Goal: Transaction & Acquisition: Download file/media

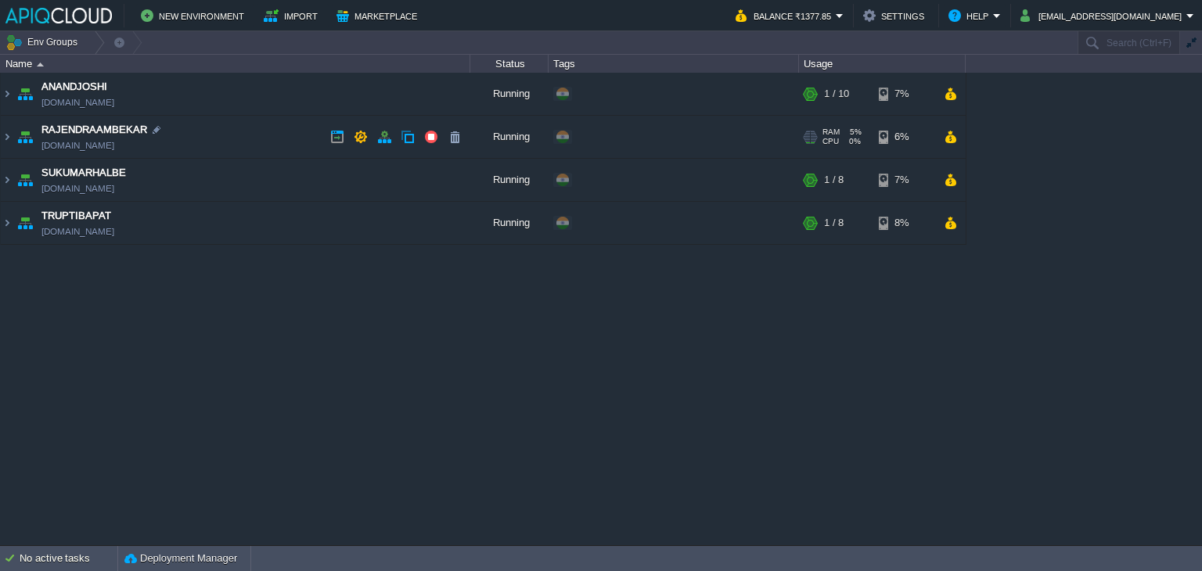
click at [298, 137] on td "RAJENDRAAMBEKAR [DOMAIN_NAME]" at bounding box center [235, 137] width 469 height 43
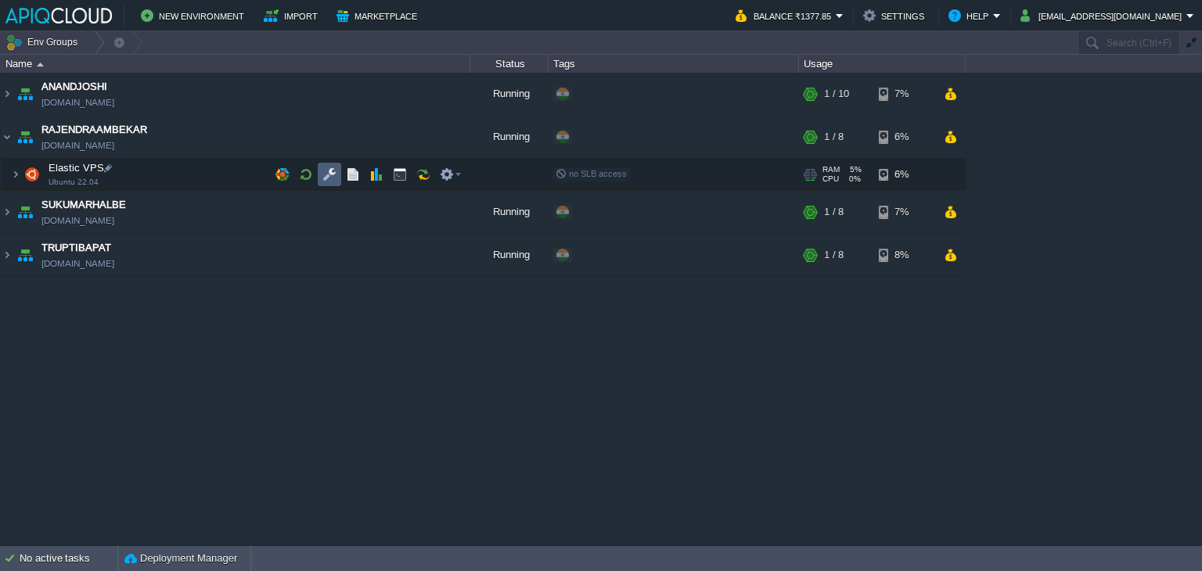
click at [329, 169] on button "button" at bounding box center [329, 174] width 14 height 14
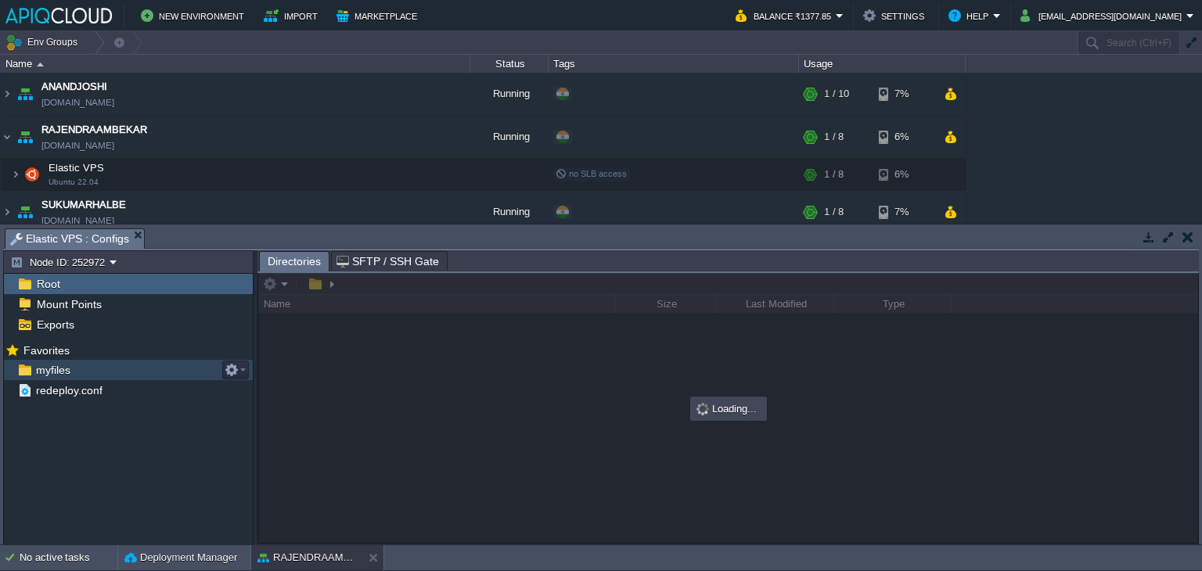
click at [57, 361] on div "myfiles" at bounding box center [128, 370] width 249 height 20
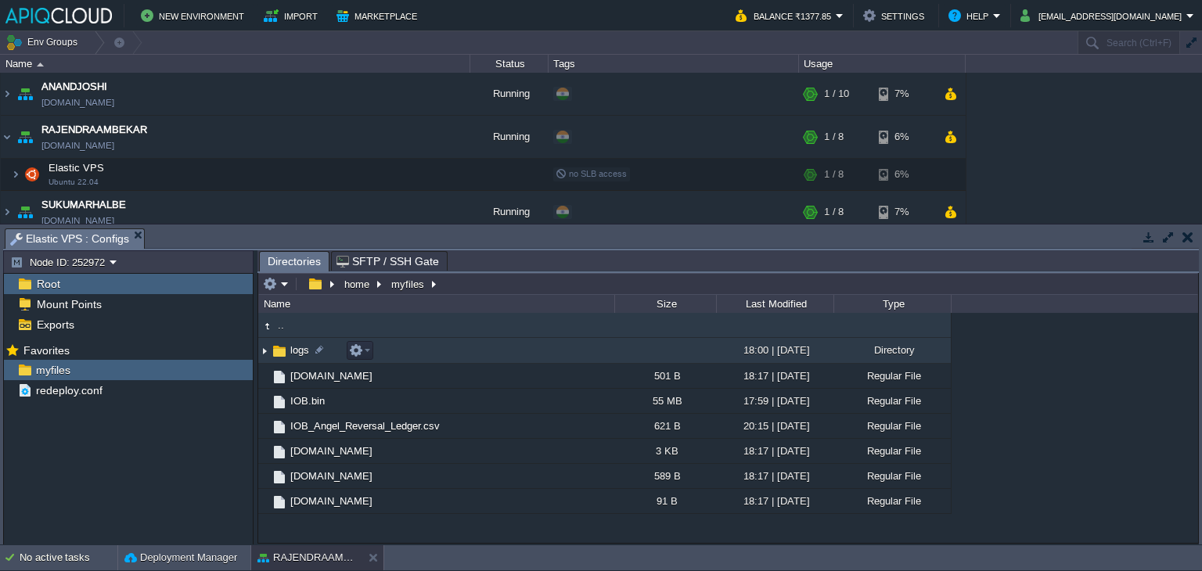
click at [261, 351] on img at bounding box center [264, 351] width 13 height 24
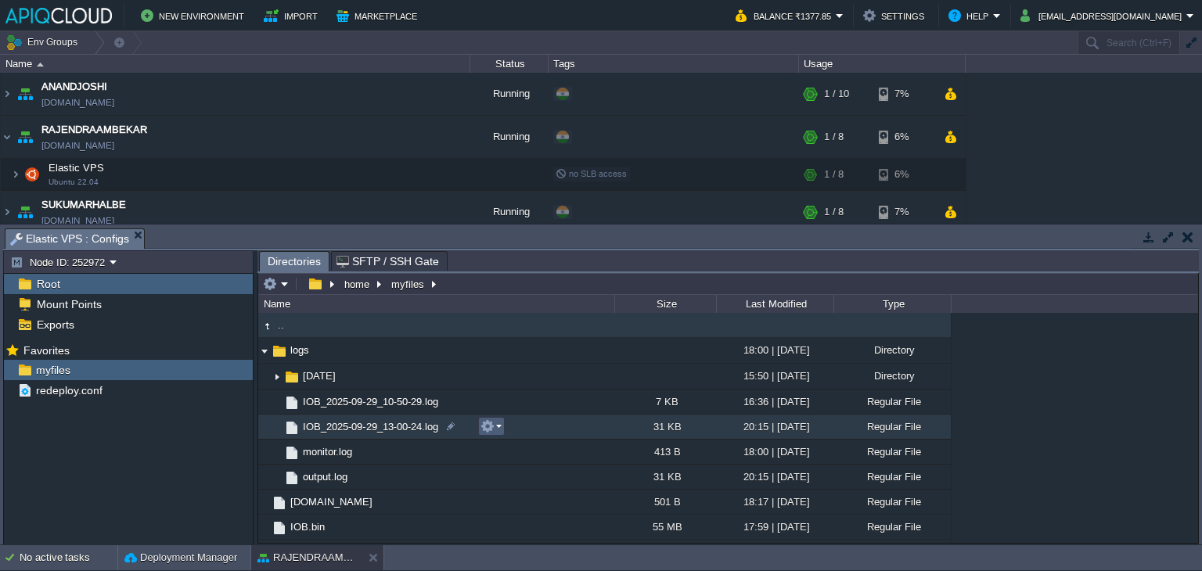
click at [501, 423] on td at bounding box center [491, 426] width 27 height 19
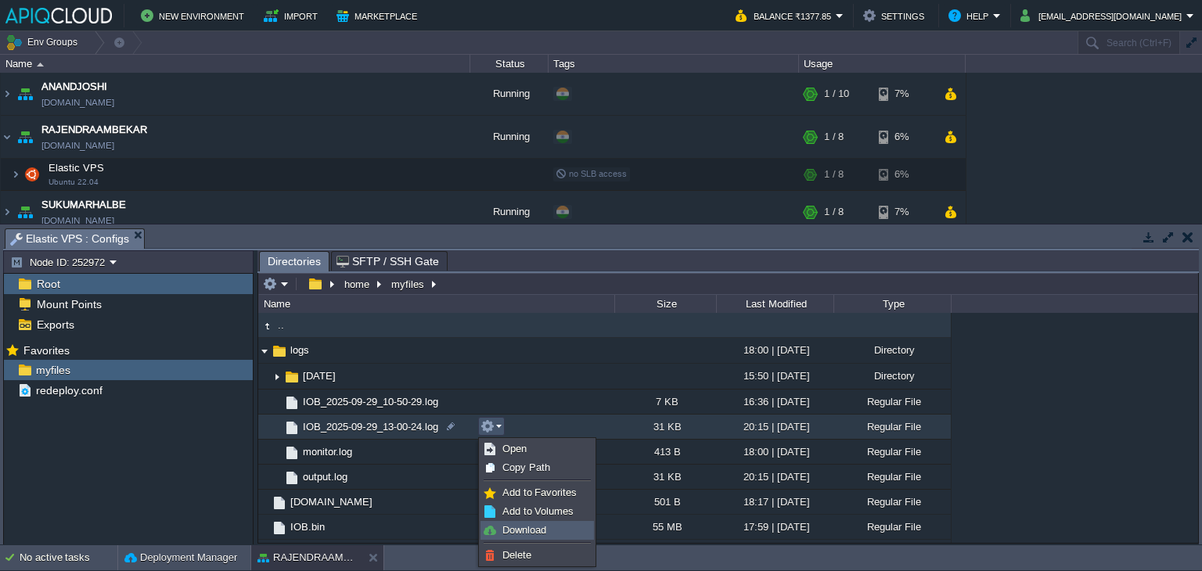
click at [524, 533] on span "Download" at bounding box center [524, 530] width 44 height 12
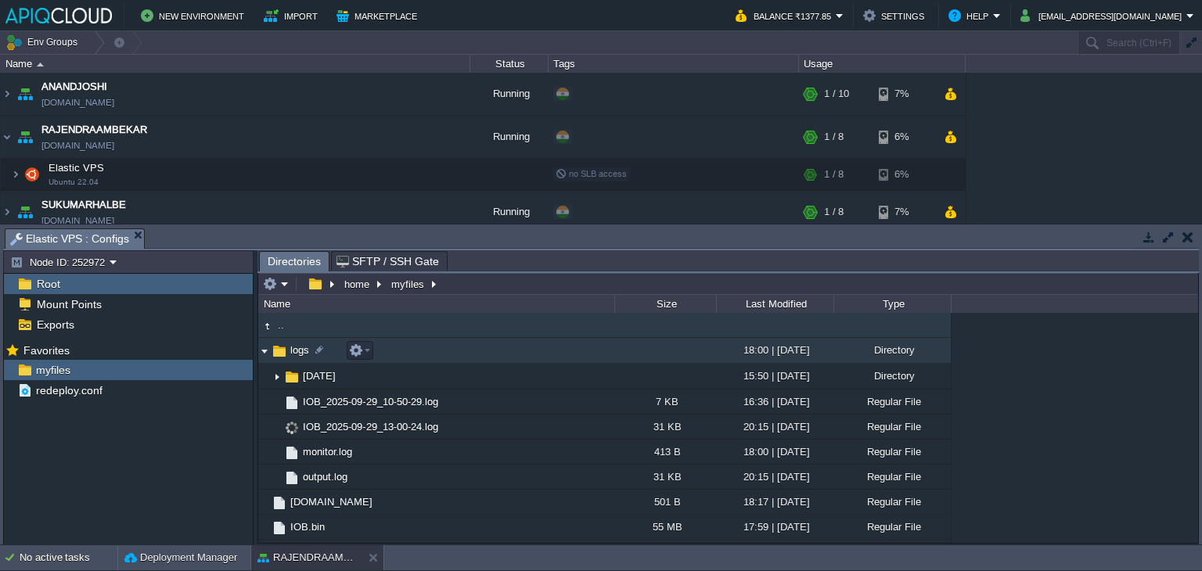
click at [267, 351] on img at bounding box center [264, 351] width 13 height 24
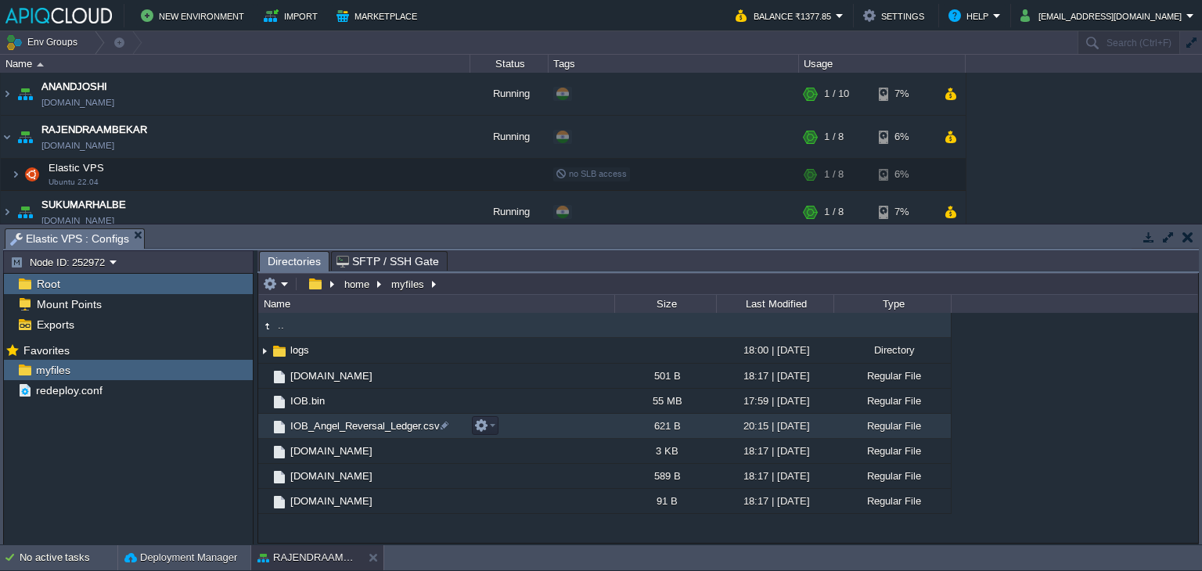
click at [358, 423] on span "IOB_Angel_Reversal_Ledger.csv" at bounding box center [365, 425] width 154 height 13
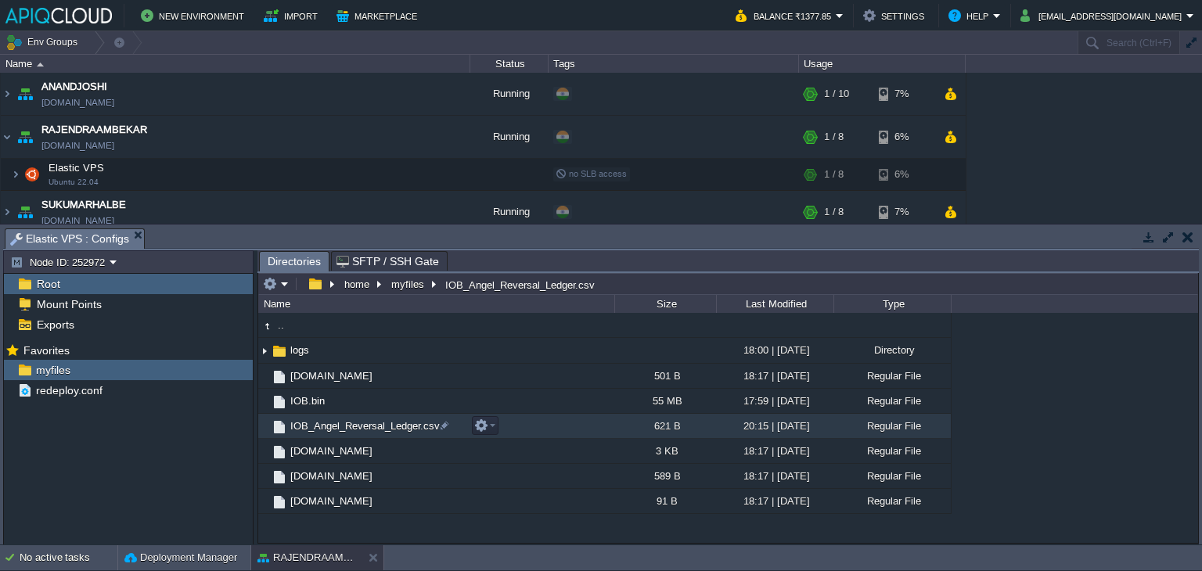
click at [358, 423] on span "IOB_Angel_Reversal_Ledger.csv" at bounding box center [365, 425] width 154 height 13
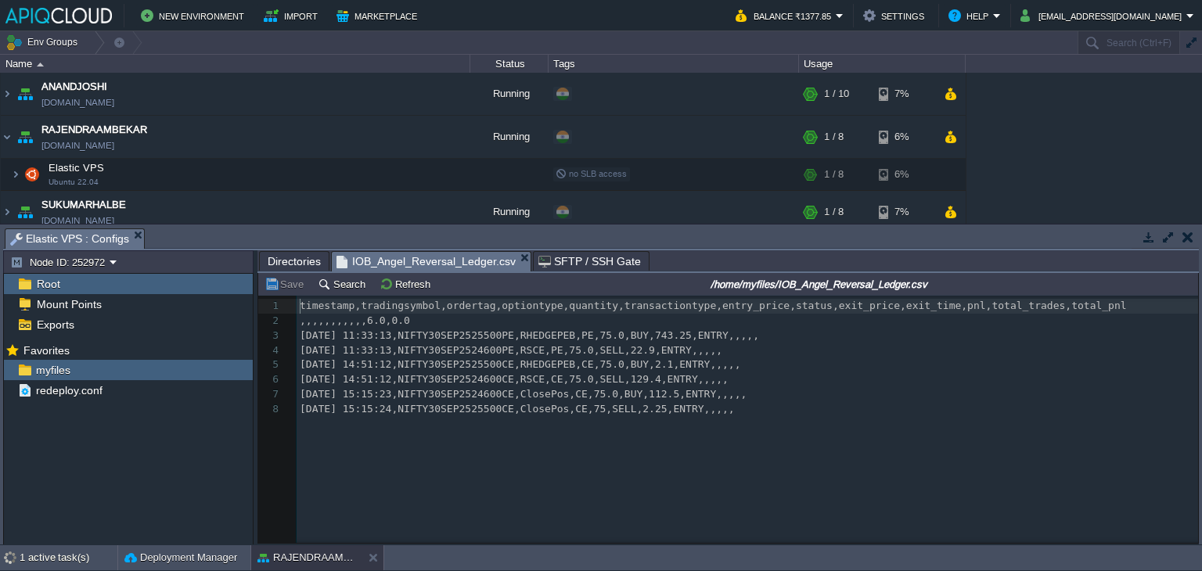
scroll to position [5, 0]
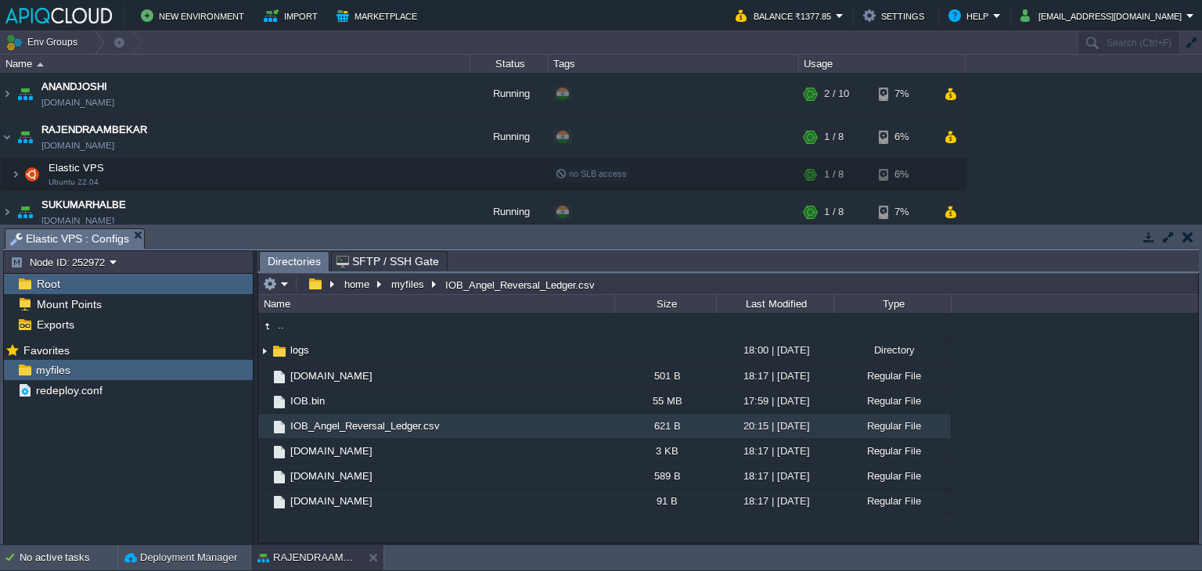
click at [1190, 239] on button "button" at bounding box center [1187, 237] width 11 height 14
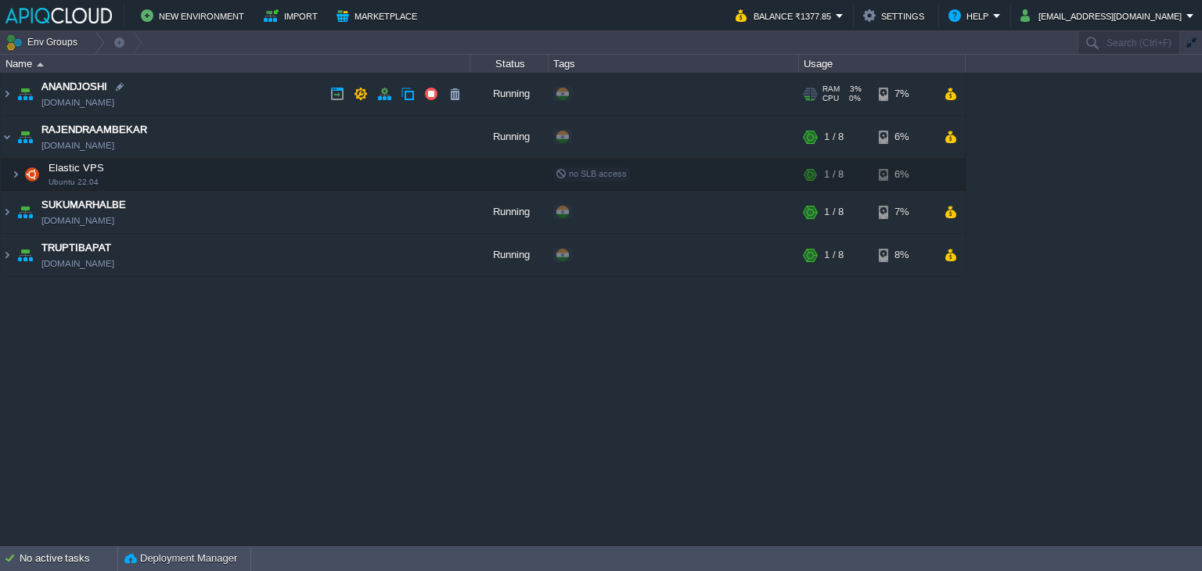
click at [284, 81] on td "ANANDJOSHI [DOMAIN_NAME]" at bounding box center [235, 94] width 469 height 43
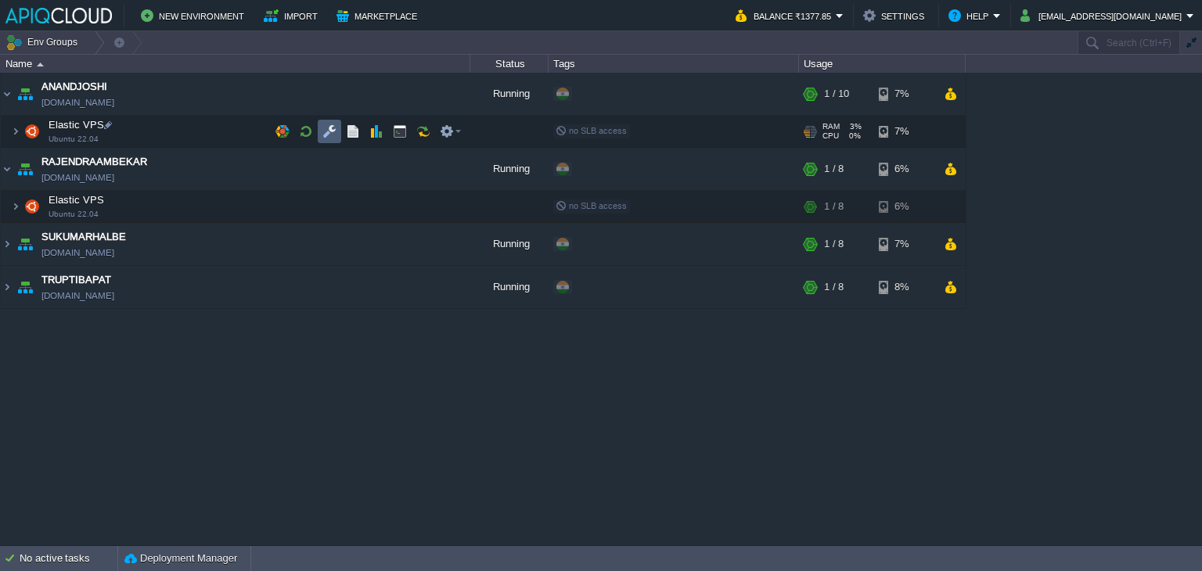
click at [329, 132] on button "button" at bounding box center [329, 131] width 14 height 14
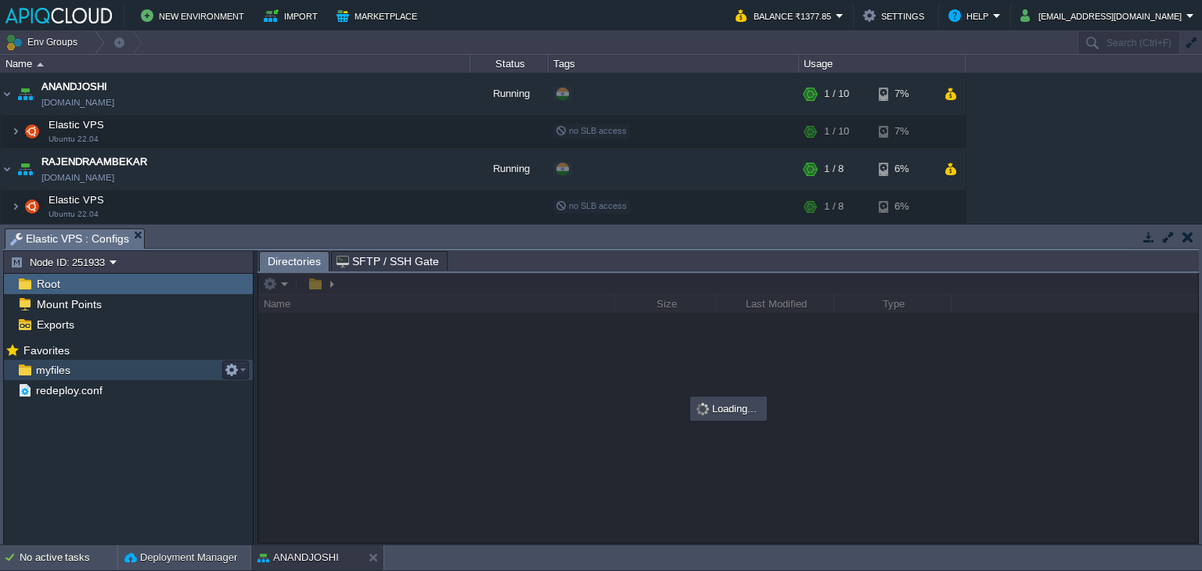
click at [54, 367] on span "myfiles" at bounding box center [53, 370] width 40 height 14
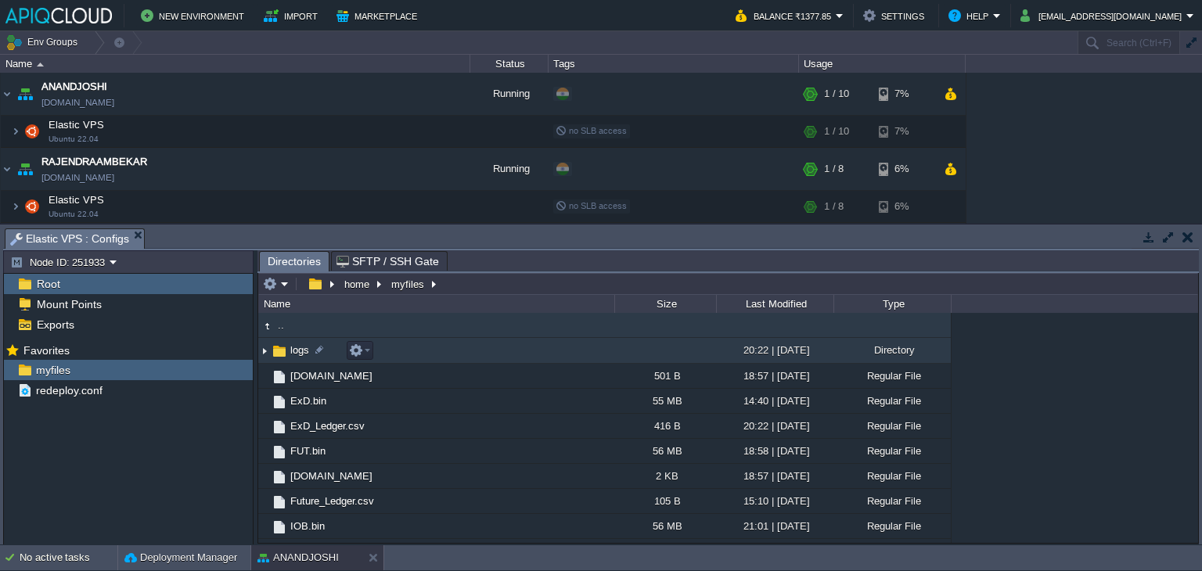
click at [265, 352] on img at bounding box center [264, 351] width 13 height 24
click at [265, 351] on img at bounding box center [264, 351] width 13 height 24
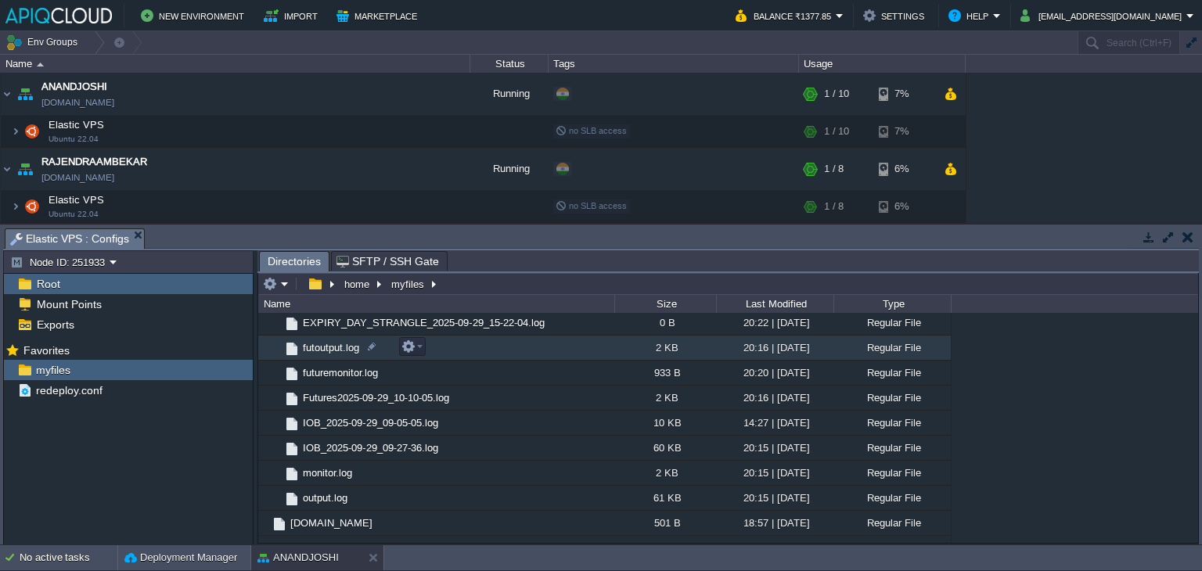
scroll to position [0, 0]
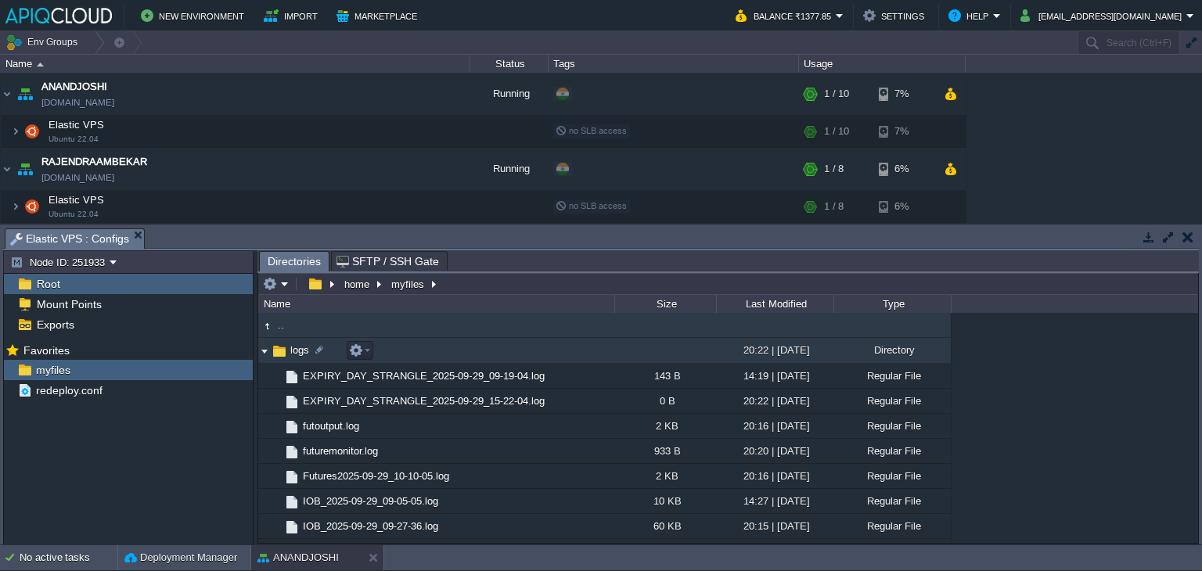
click at [263, 351] on img at bounding box center [264, 351] width 13 height 24
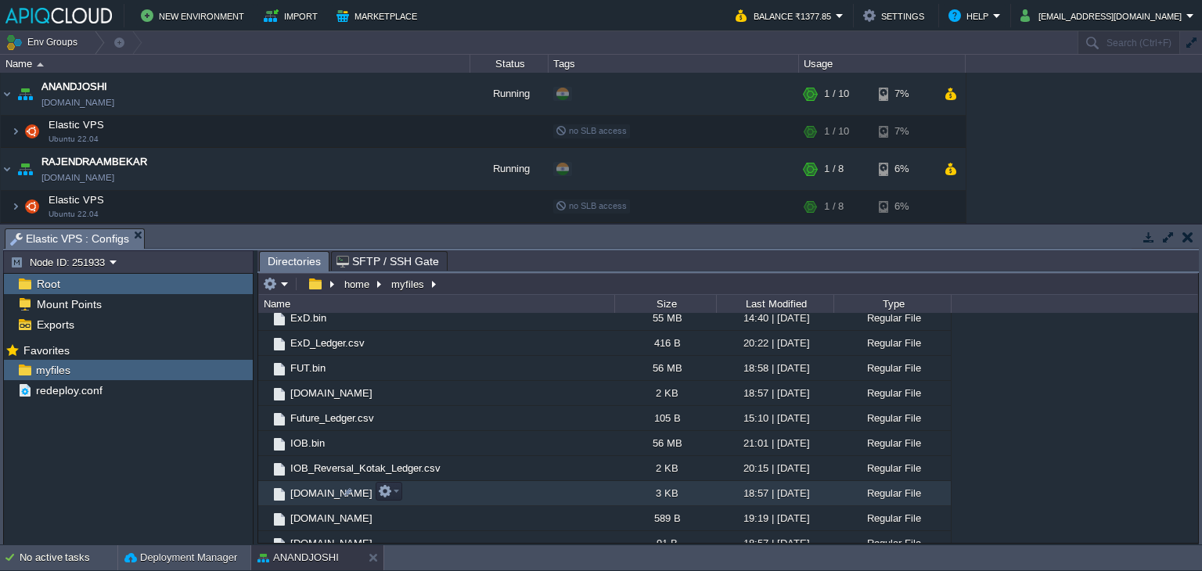
scroll to position [94, 0]
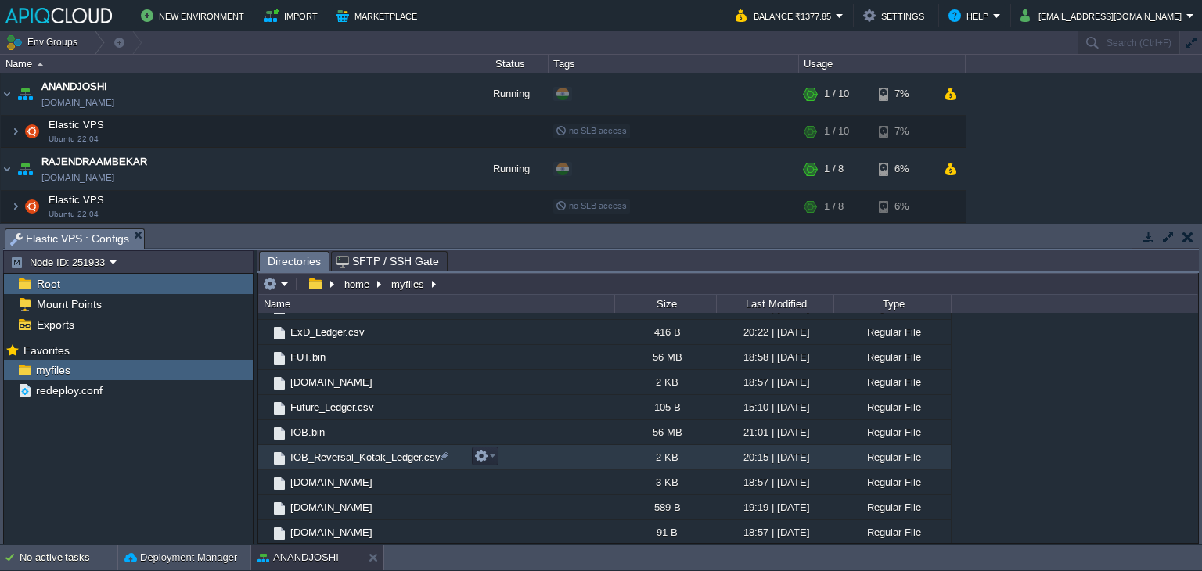
click at [338, 451] on span "IOB_Reversal_Kotak_Ledger.csv" at bounding box center [365, 457] width 155 height 13
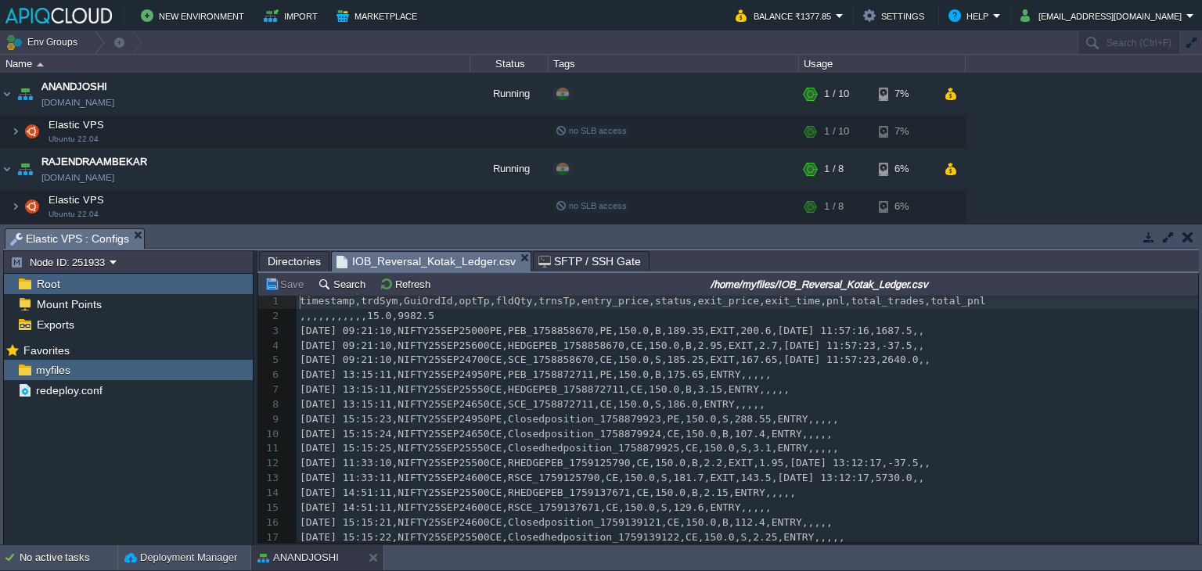
scroll to position [9, 0]
